Goal: Find specific page/section: Find specific page/section

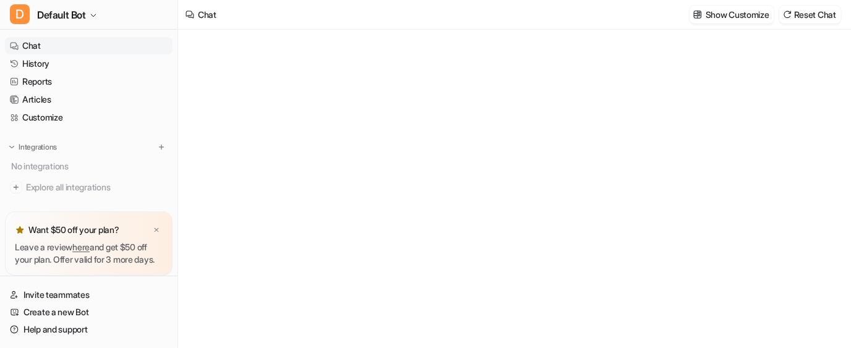
type textarea "**********"
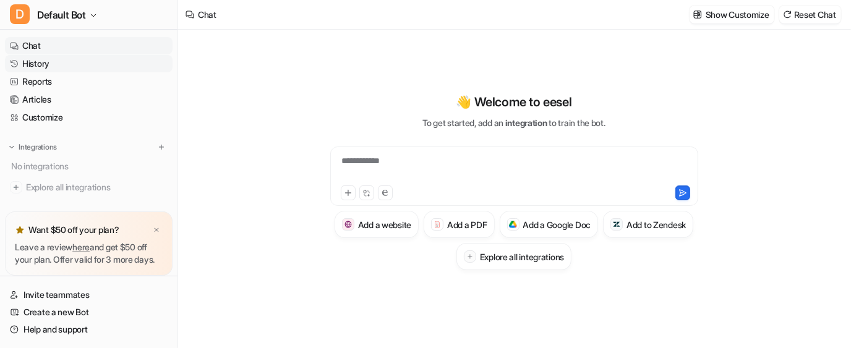
click at [33, 66] on link "History" at bounding box center [89, 63] width 168 height 17
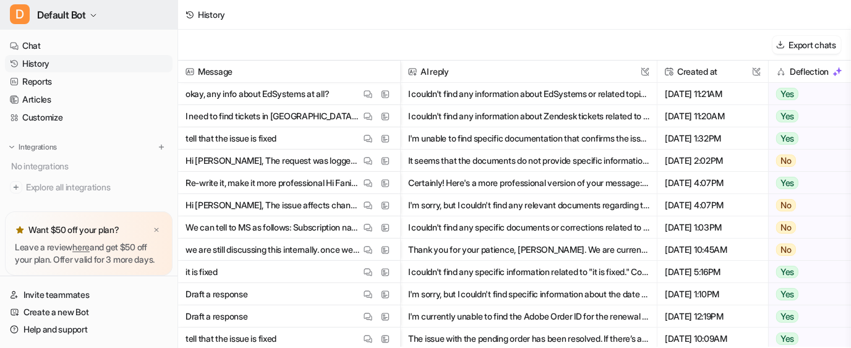
click at [93, 17] on icon "button" at bounding box center [93, 15] width 7 height 7
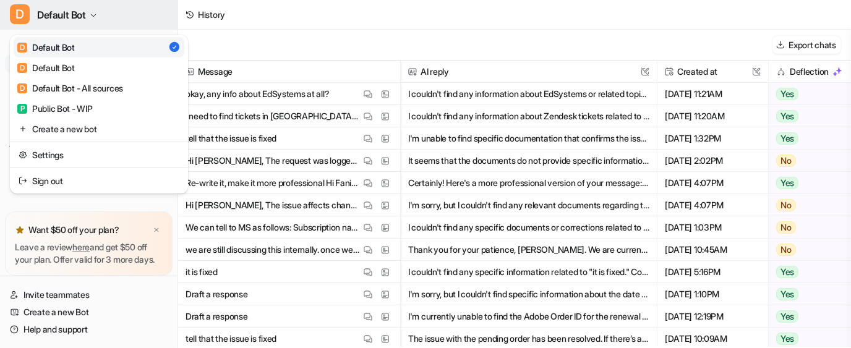
click at [93, 17] on icon "button" at bounding box center [93, 15] width 7 height 7
